Goal: Information Seeking & Learning: Learn about a topic

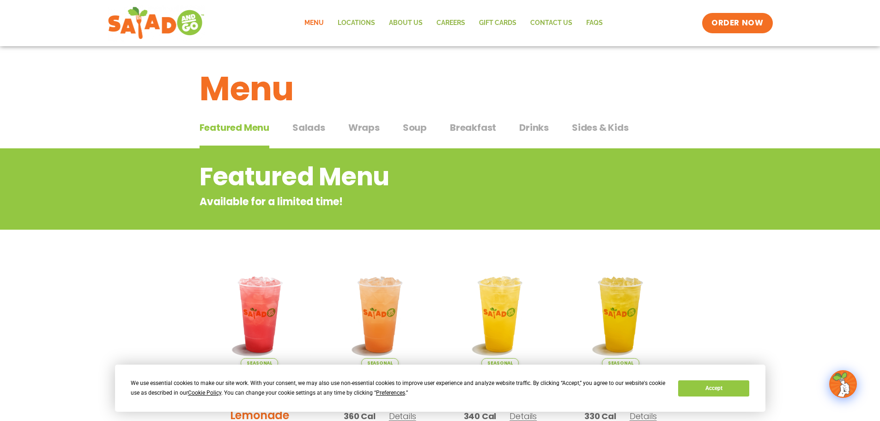
click at [362, 127] on span "Wraps" at bounding box center [363, 128] width 31 height 14
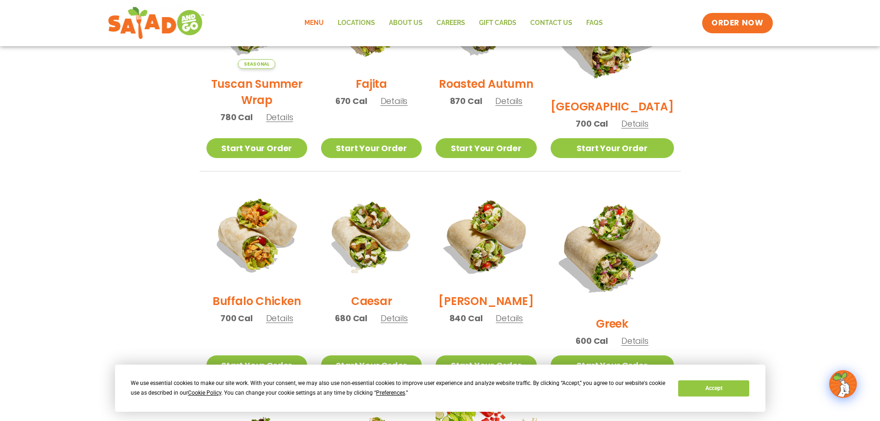
scroll to position [369, 0]
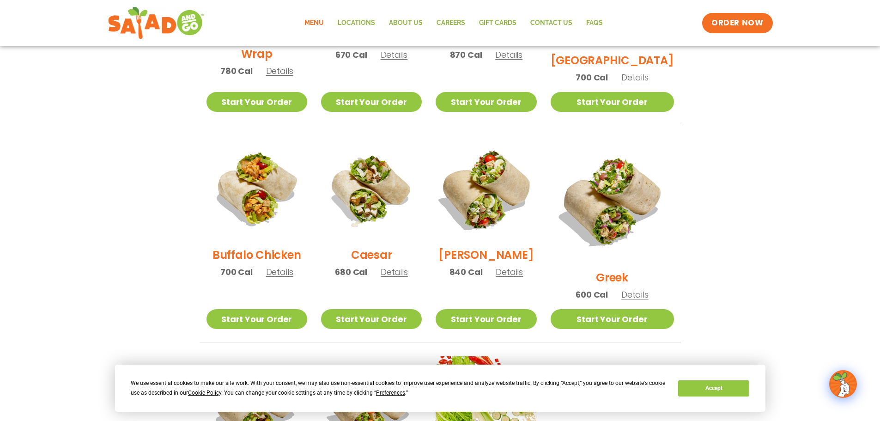
click at [501, 193] on img at bounding box center [486, 189] width 118 height 118
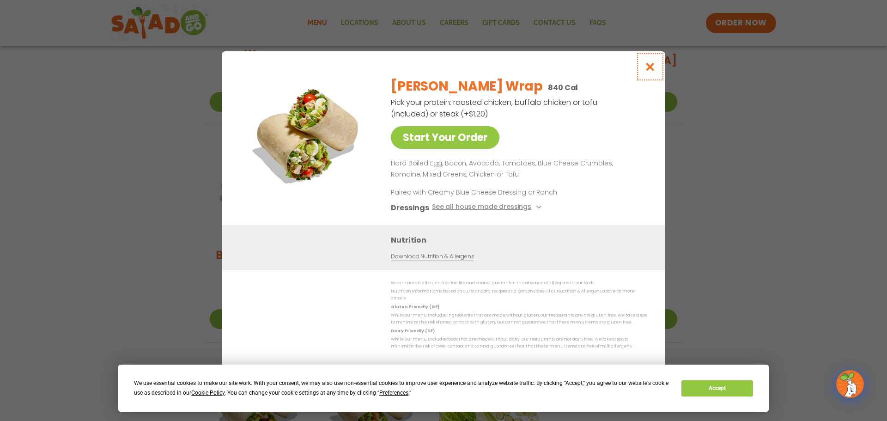
click at [647, 70] on icon "Close modal" at bounding box center [650, 67] width 12 height 10
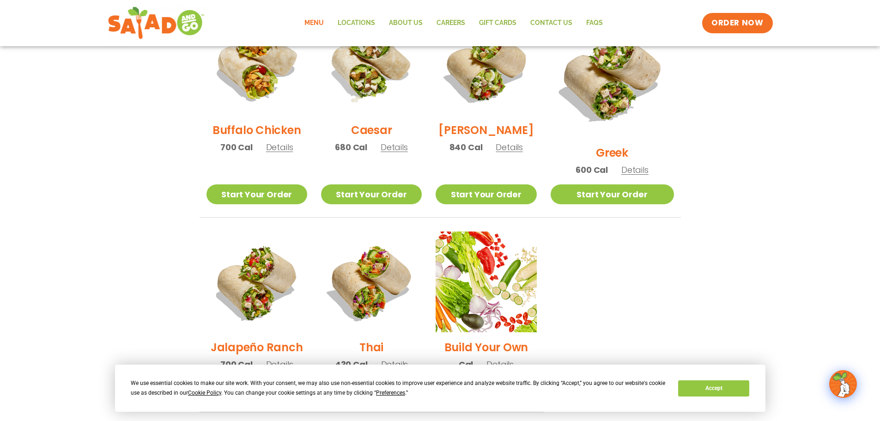
scroll to position [462, 0]
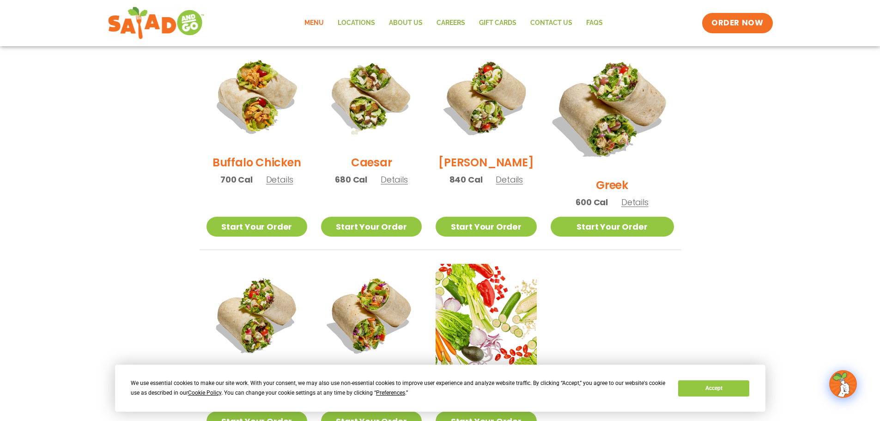
click at [615, 87] on img at bounding box center [611, 108] width 145 height 145
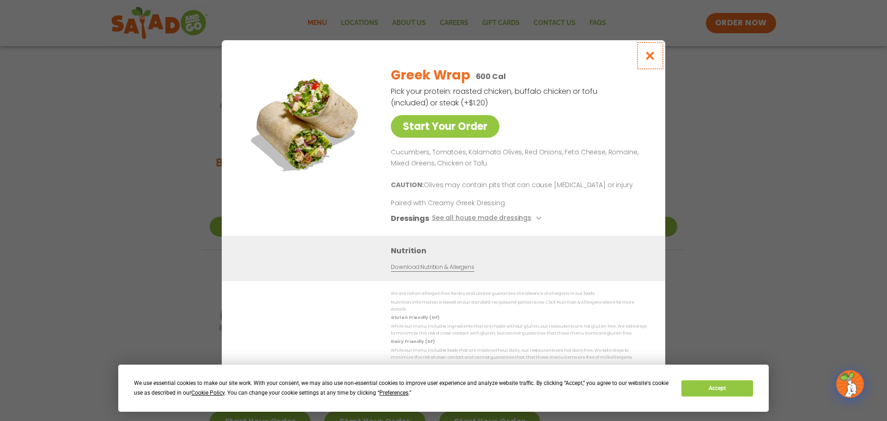
click at [647, 60] on icon "Close modal" at bounding box center [650, 56] width 12 height 10
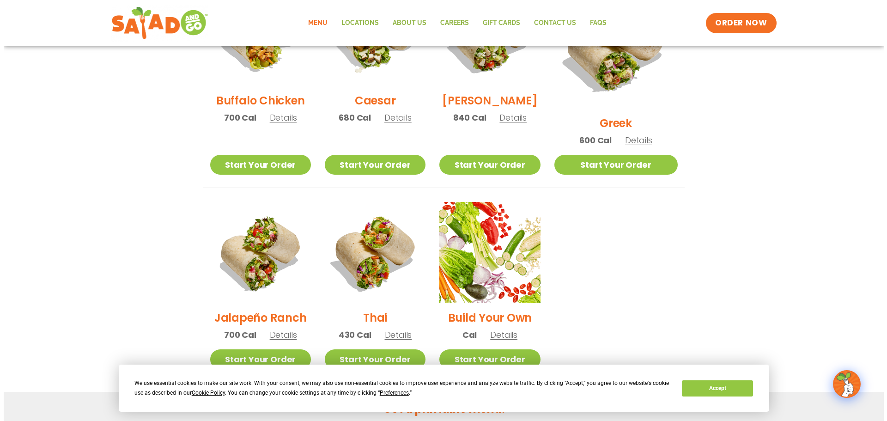
scroll to position [600, 0]
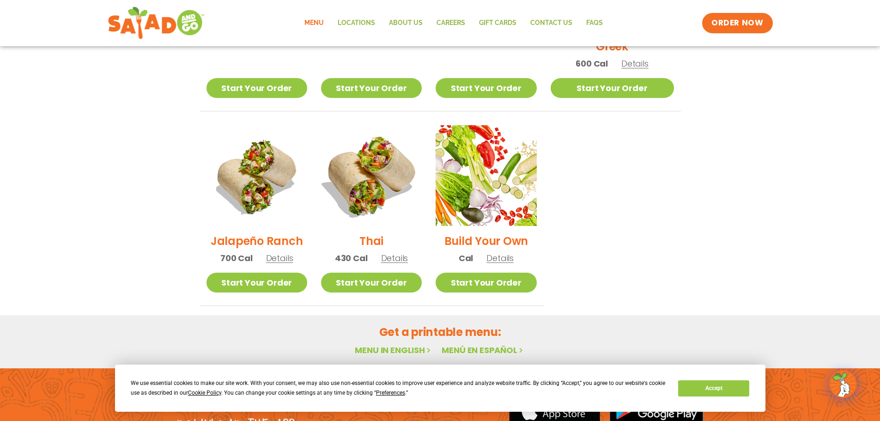
click at [376, 174] on img at bounding box center [371, 175] width 118 height 118
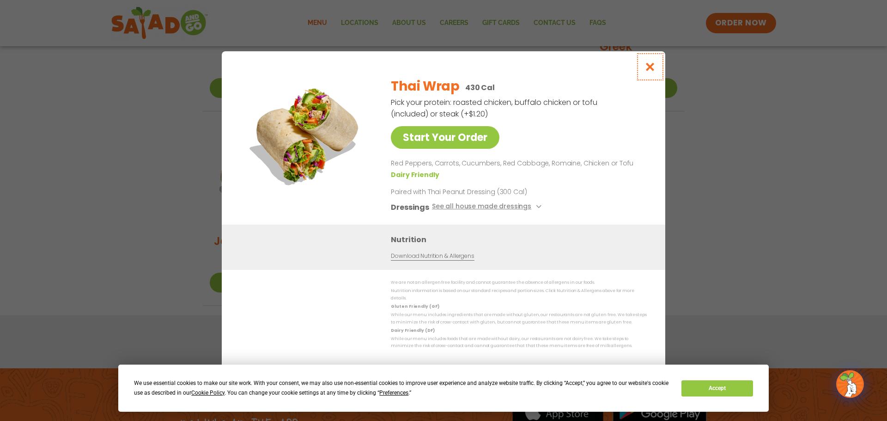
click at [654, 72] on icon "Close modal" at bounding box center [650, 67] width 12 height 10
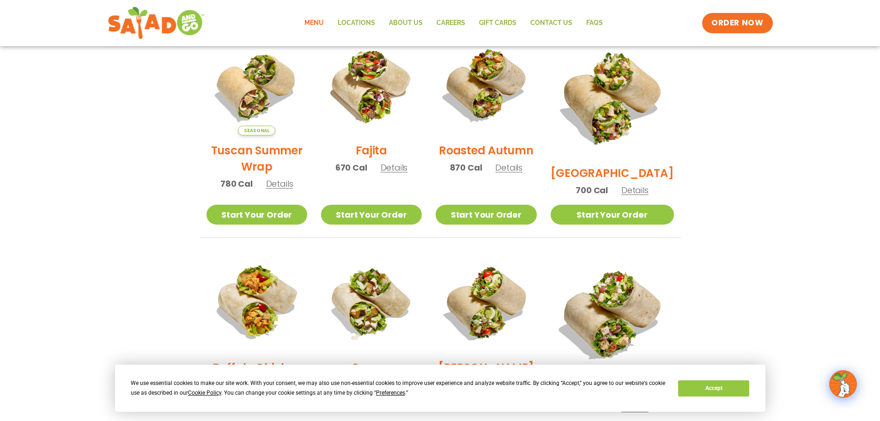
scroll to position [243, 0]
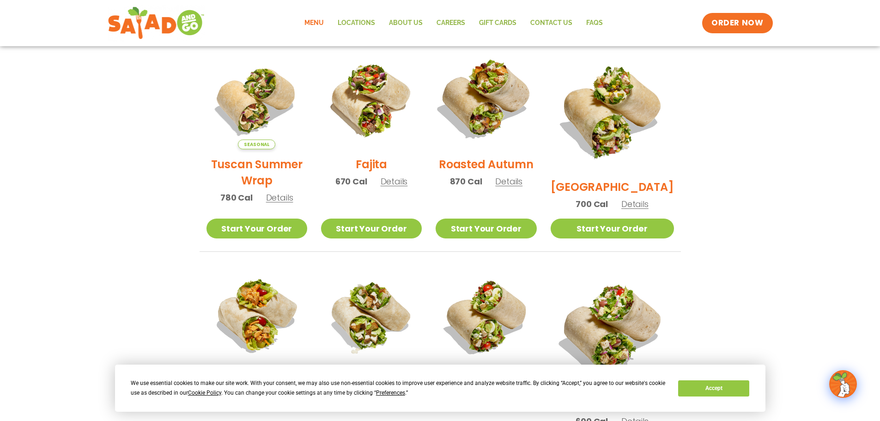
click at [506, 109] on img at bounding box center [486, 99] width 118 height 118
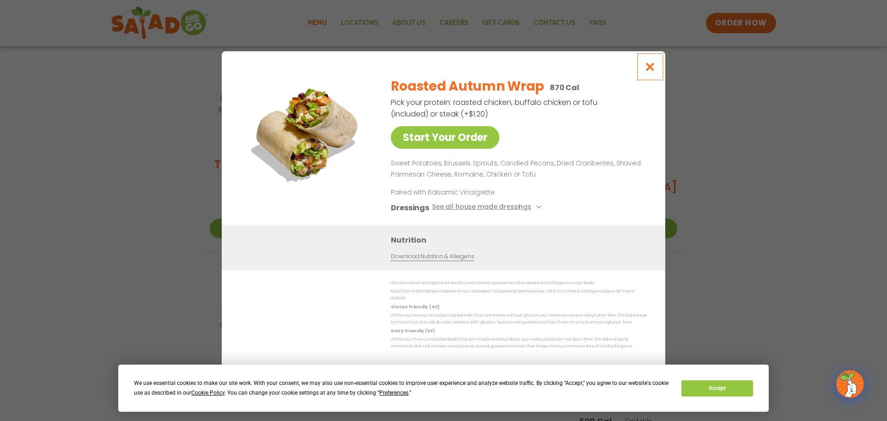
click at [652, 68] on icon "Close modal" at bounding box center [650, 67] width 12 height 10
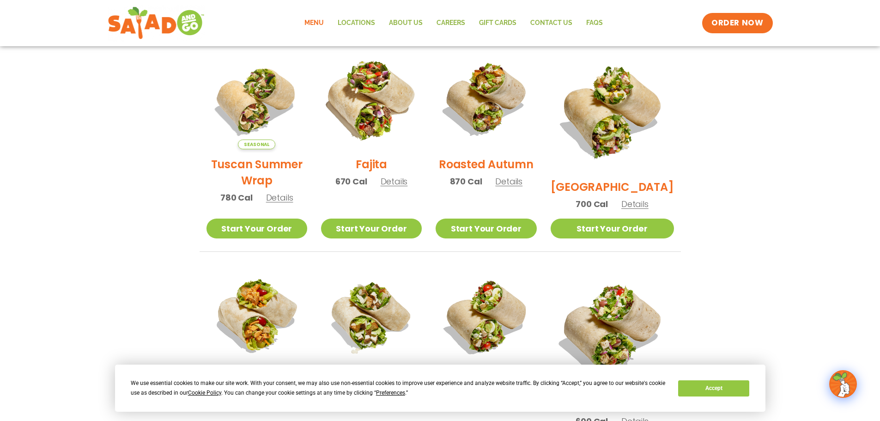
click at [391, 104] on img at bounding box center [371, 99] width 118 height 118
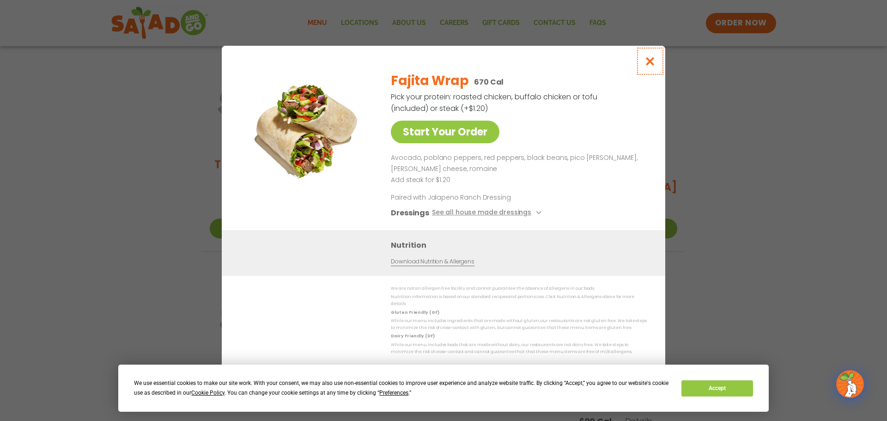
click at [646, 61] on icon "Close modal" at bounding box center [650, 61] width 12 height 10
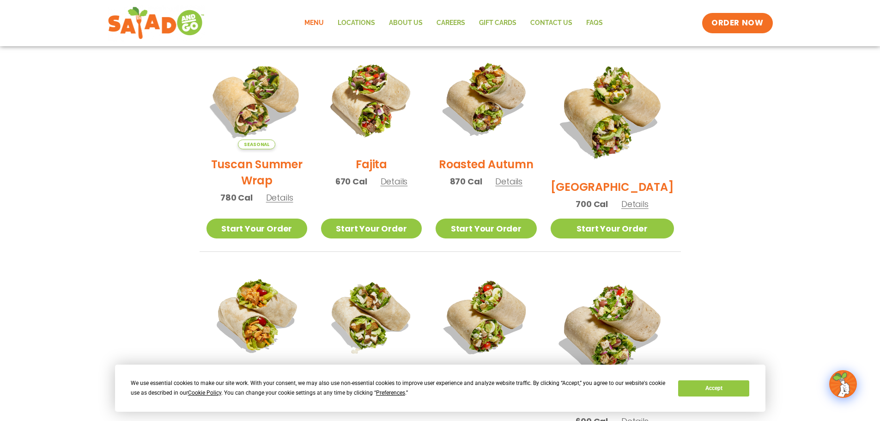
click at [266, 104] on img at bounding box center [256, 99] width 118 height 118
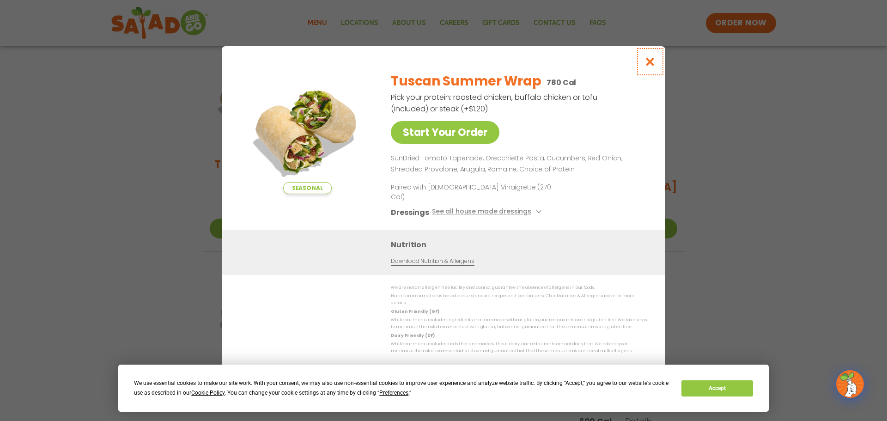
click at [646, 66] on icon "Close modal" at bounding box center [650, 62] width 12 height 10
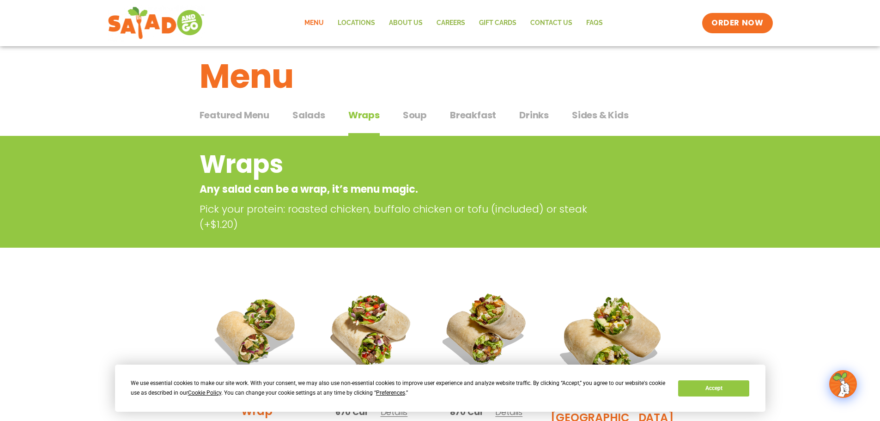
scroll to position [0, 0]
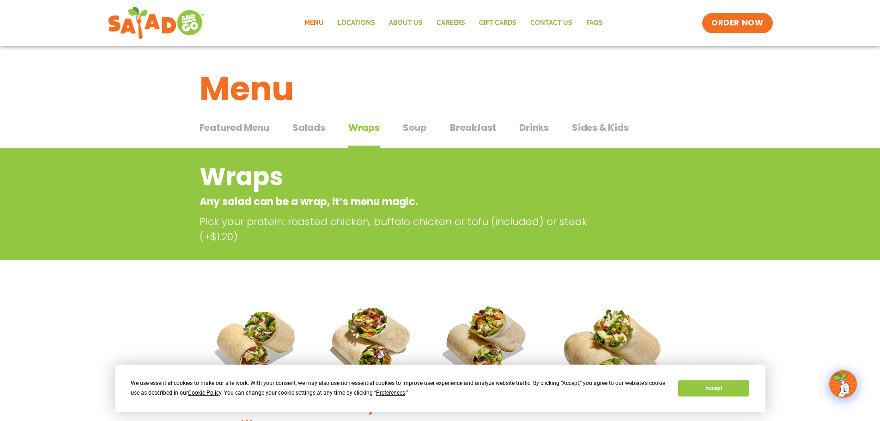
click at [316, 129] on span "Salads" at bounding box center [308, 128] width 33 height 14
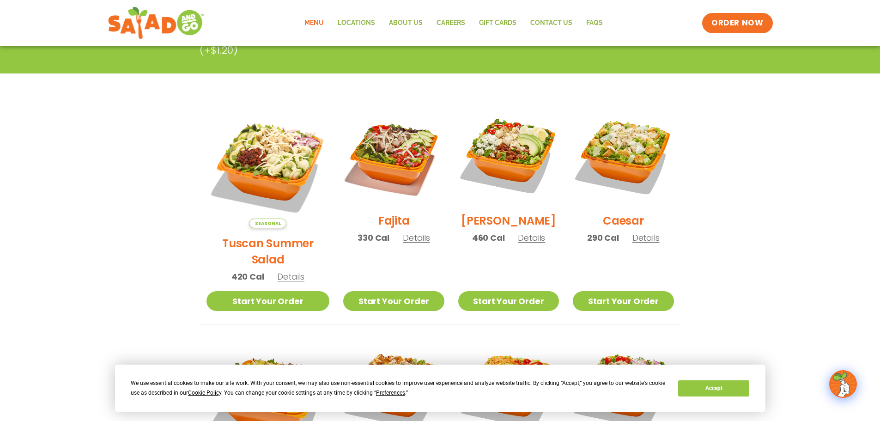
scroll to position [46, 0]
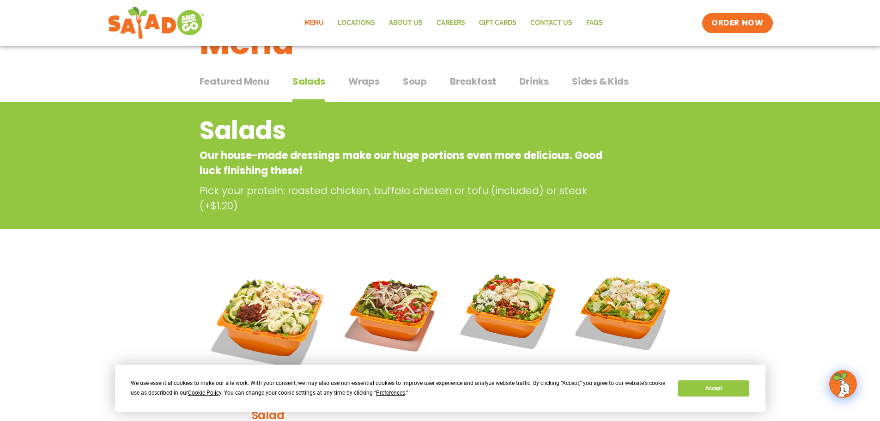
click at [358, 82] on span "Wraps" at bounding box center [363, 81] width 31 height 14
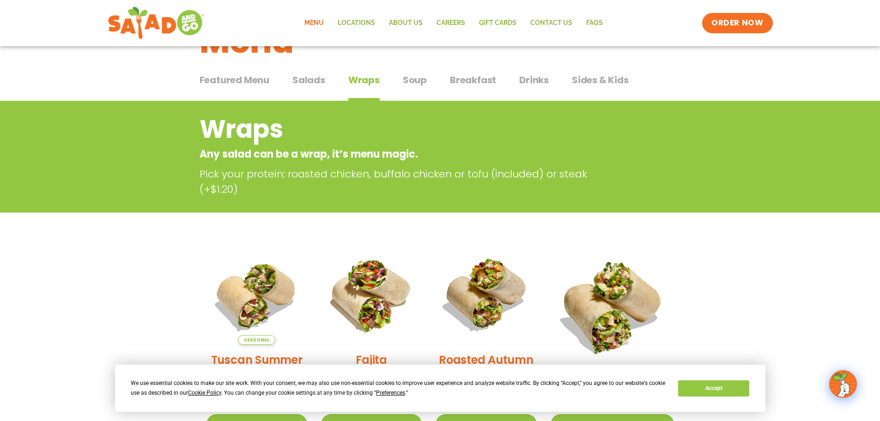
scroll to position [46, 0]
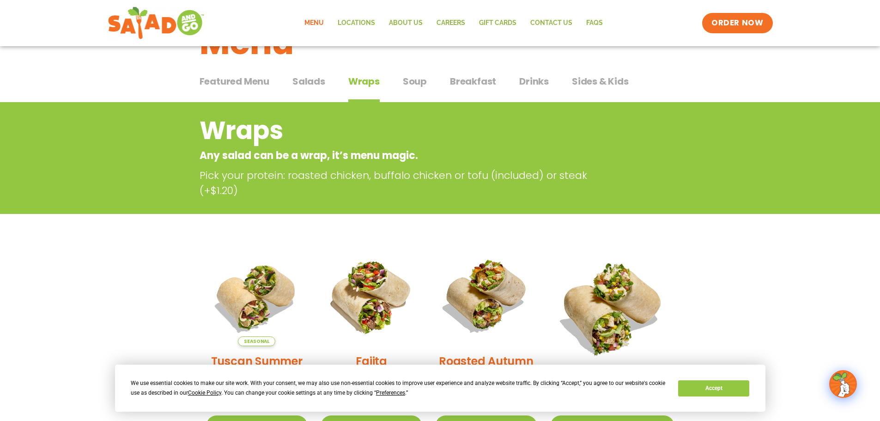
click at [532, 83] on span "Drinks" at bounding box center [534, 81] width 30 height 14
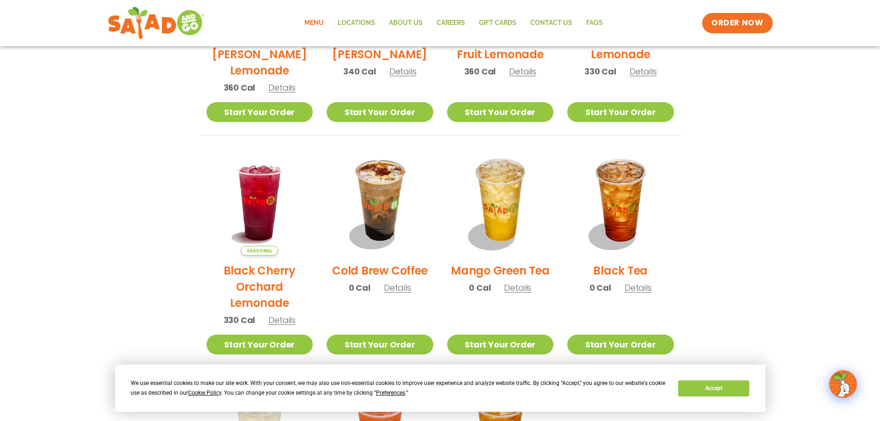
scroll to position [369, 0]
